Goal: Find specific page/section: Find specific page/section

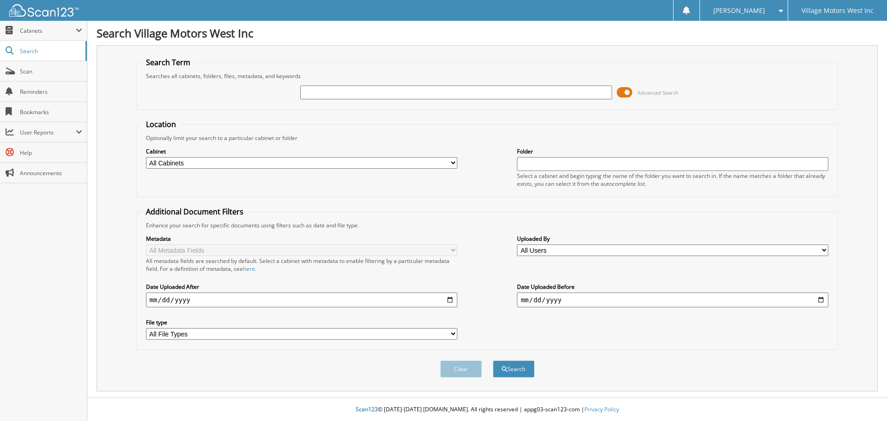
click at [343, 91] on input "text" at bounding box center [455, 92] width 311 height 14
type input "113657"
click at [493, 360] on button "Search" at bounding box center [514, 368] width 42 height 17
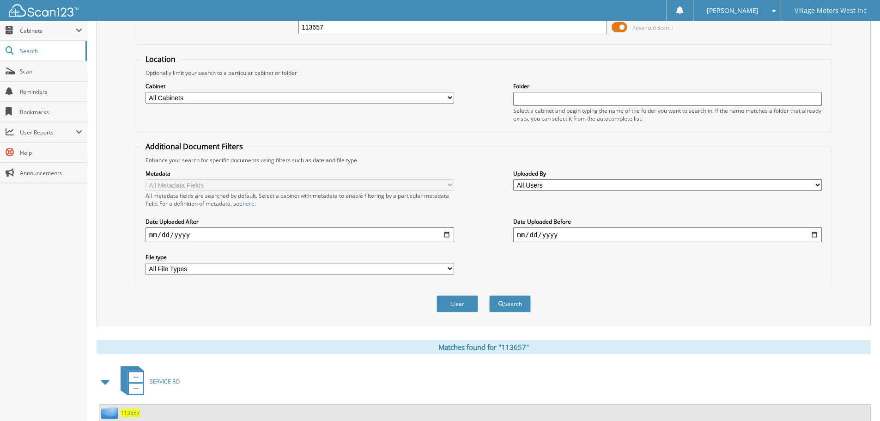
scroll to position [185, 0]
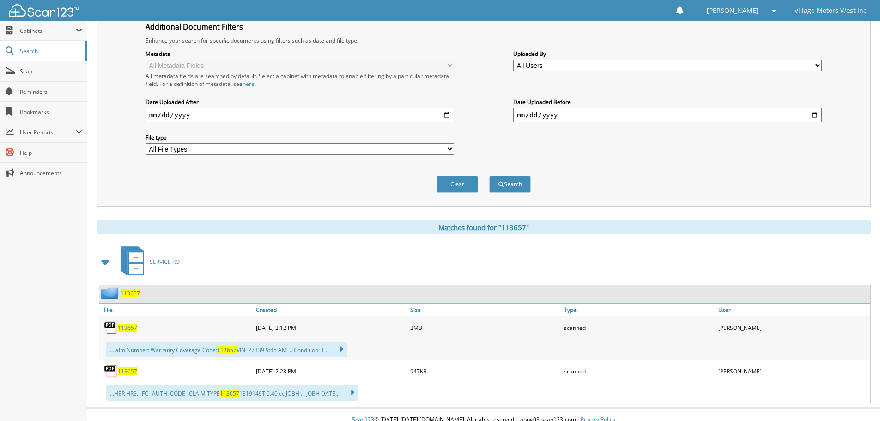
click at [132, 329] on span "113657" at bounding box center [127, 328] width 19 height 8
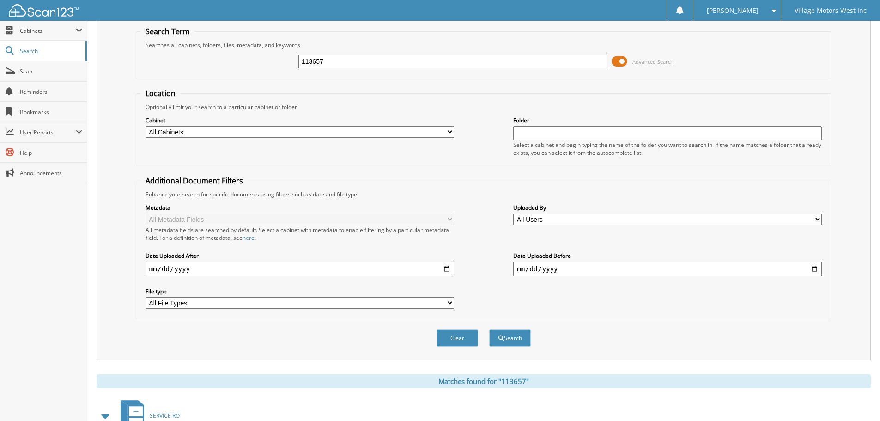
scroll to position [0, 0]
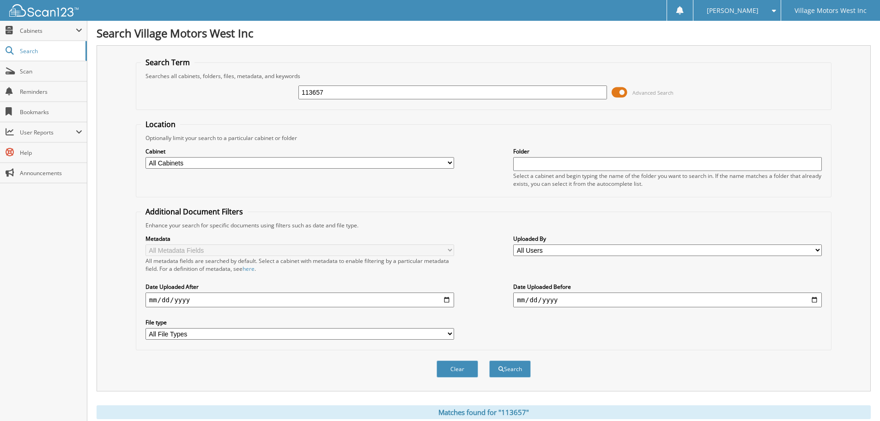
click at [229, 379] on div "Clear Search" at bounding box center [484, 368] width 696 height 37
